Goal: Find specific page/section: Find specific page/section

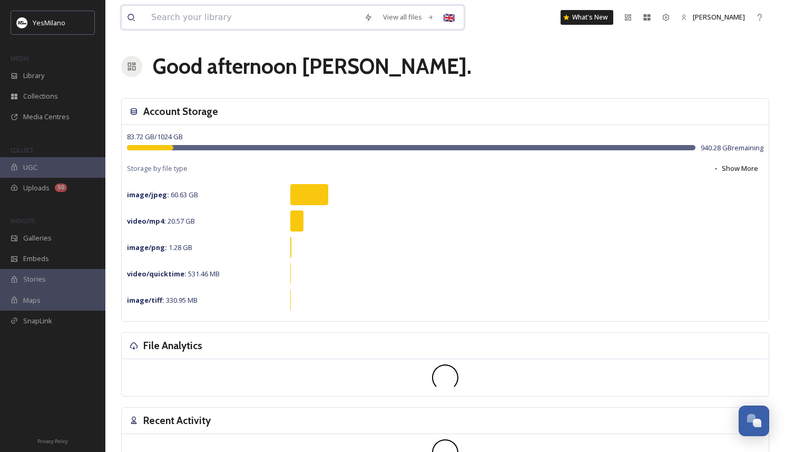
click at [236, 18] on input at bounding box center [252, 17] width 213 height 23
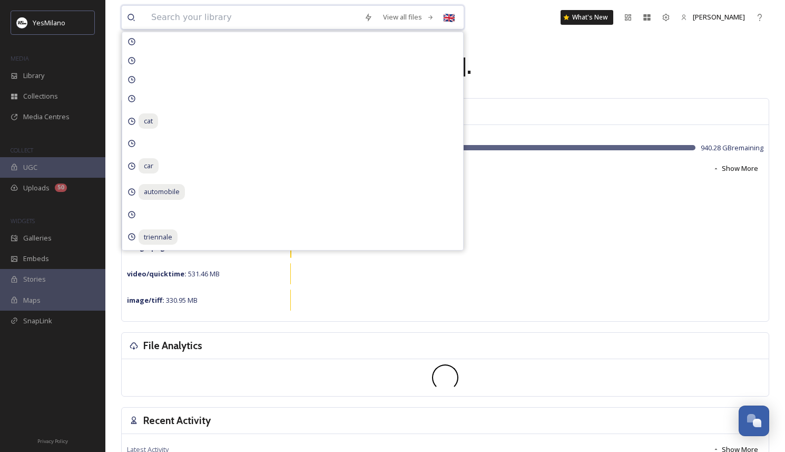
paste input "m_DSC4120"
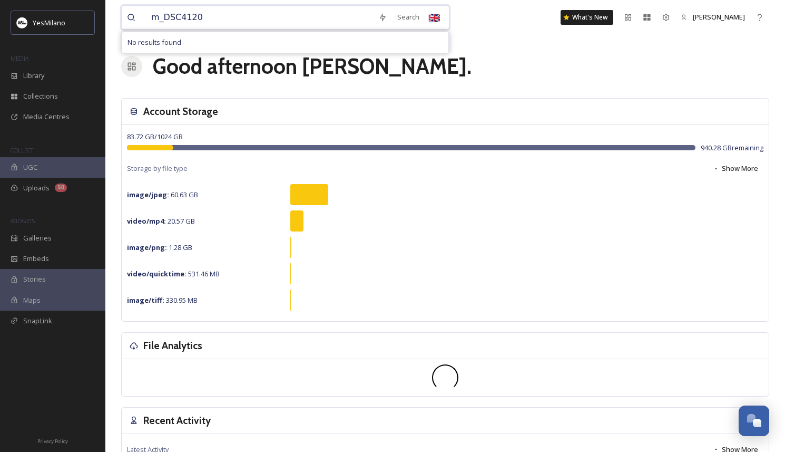
drag, startPoint x: 164, startPoint y: 18, endPoint x: 143, endPoint y: 18, distance: 20.6
click at [143, 18] on div "m_DSC4120" at bounding box center [250, 17] width 246 height 23
type input "DSC4120"
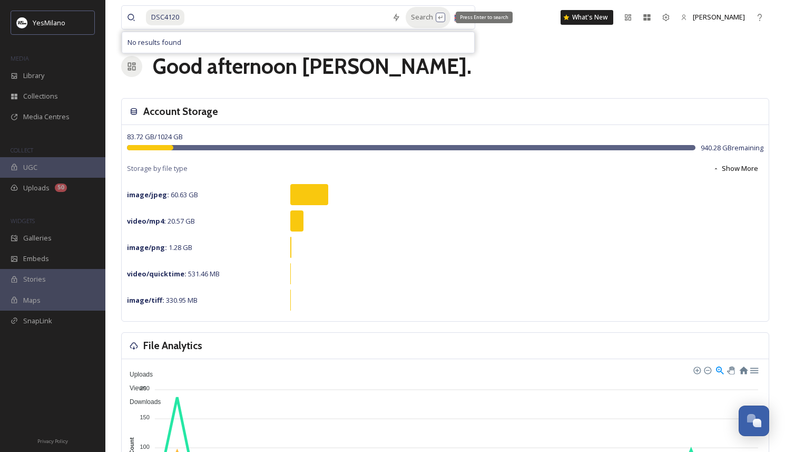
click at [418, 12] on div "Search Press Enter to search" at bounding box center [428, 17] width 45 height 21
